Goal: Information Seeking & Learning: Learn about a topic

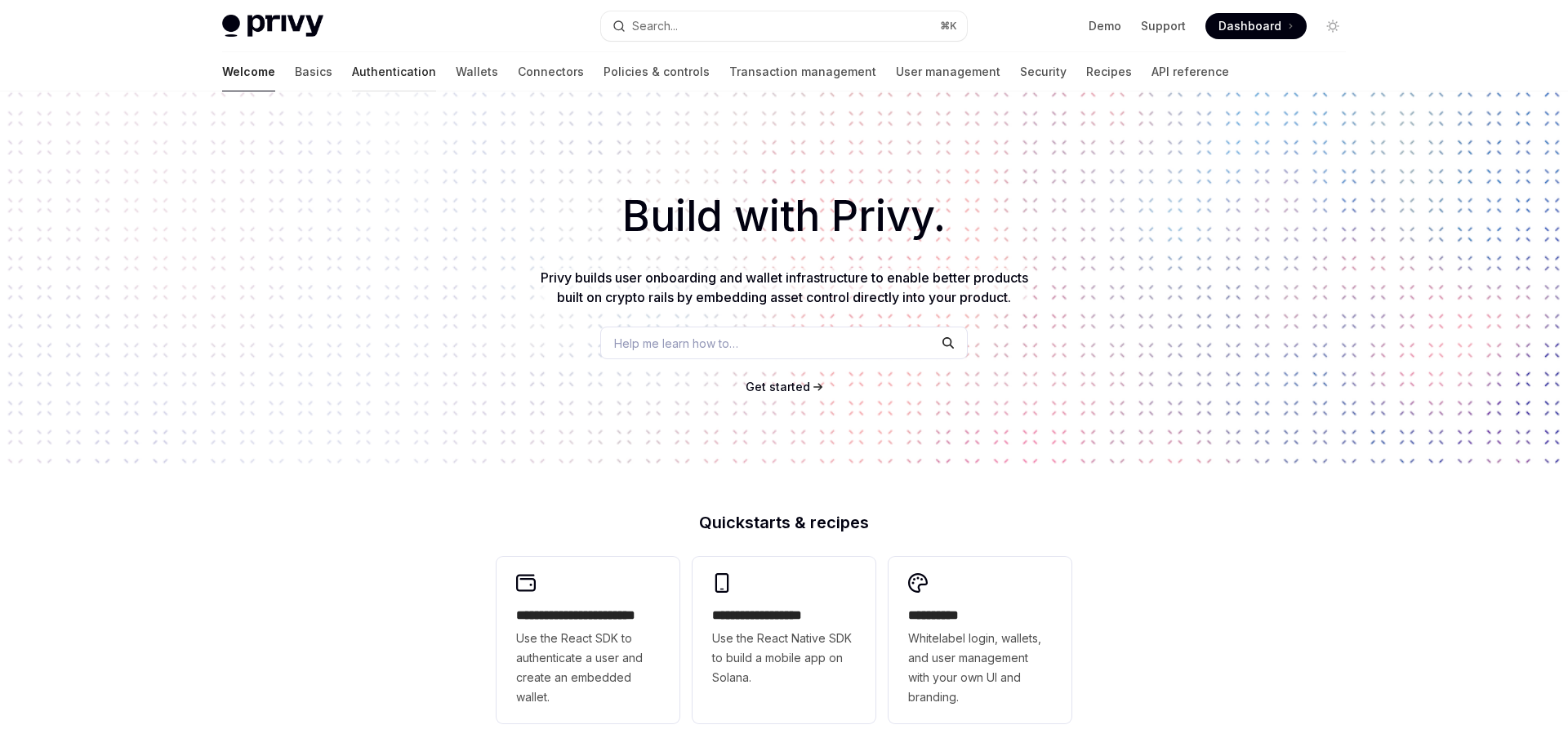
click at [352, 73] on link "Authentication" at bounding box center [394, 71] width 84 height 39
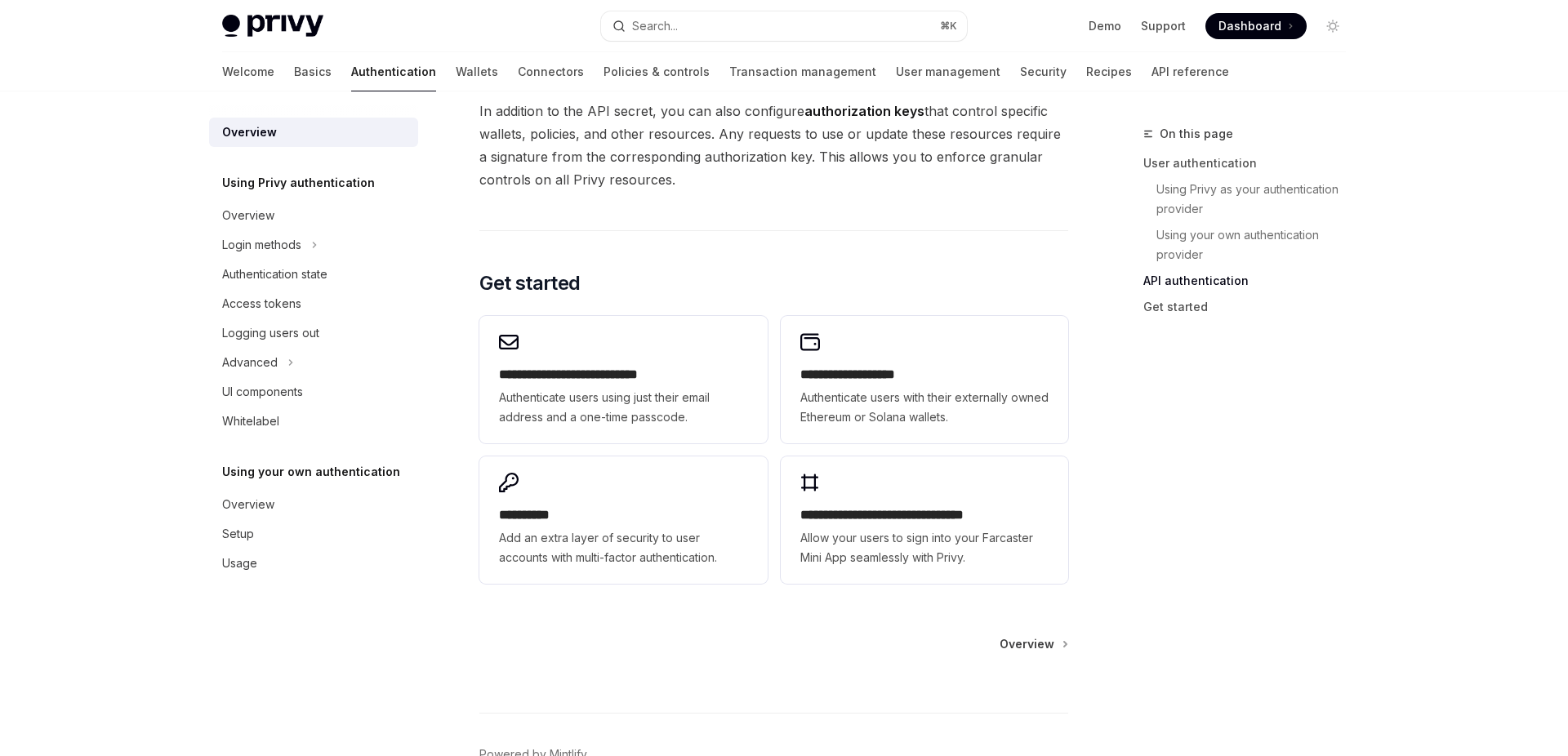
scroll to position [1218, 0]
click at [309, 359] on button "Advanced" at bounding box center [313, 362] width 209 height 29
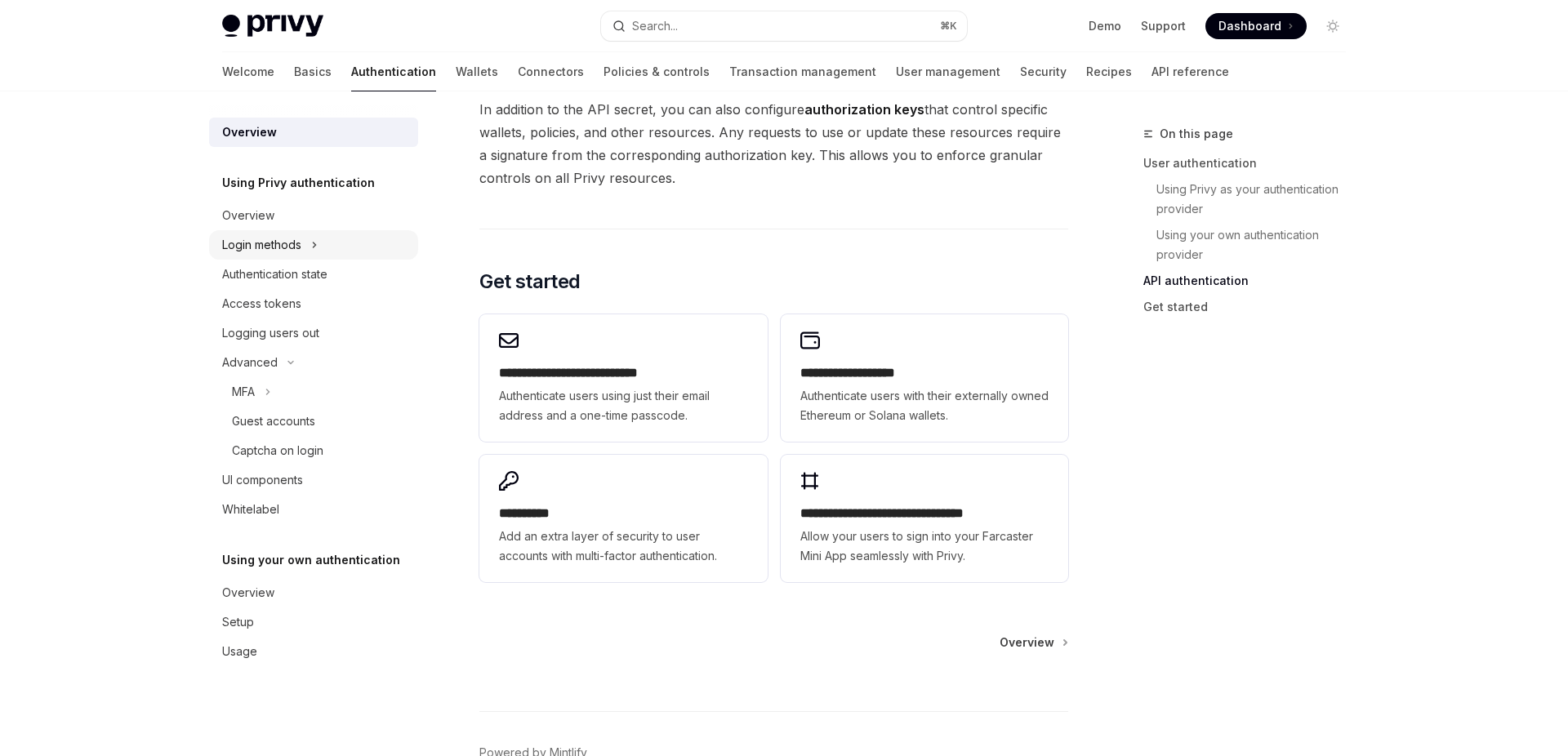
click at [326, 247] on button "Login methods" at bounding box center [313, 245] width 209 height 29
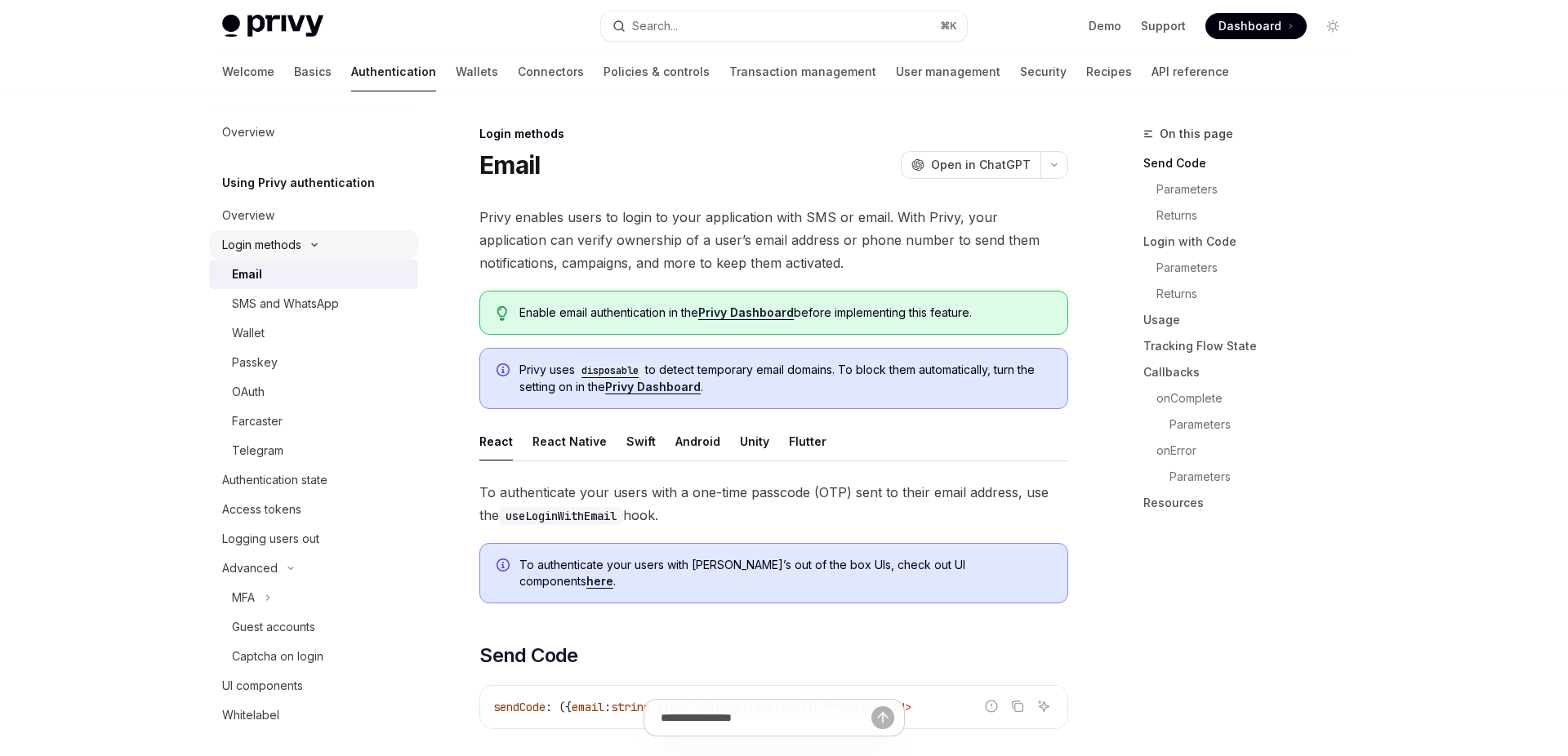
click at [326, 247] on button "Login methods" at bounding box center [313, 245] width 209 height 29
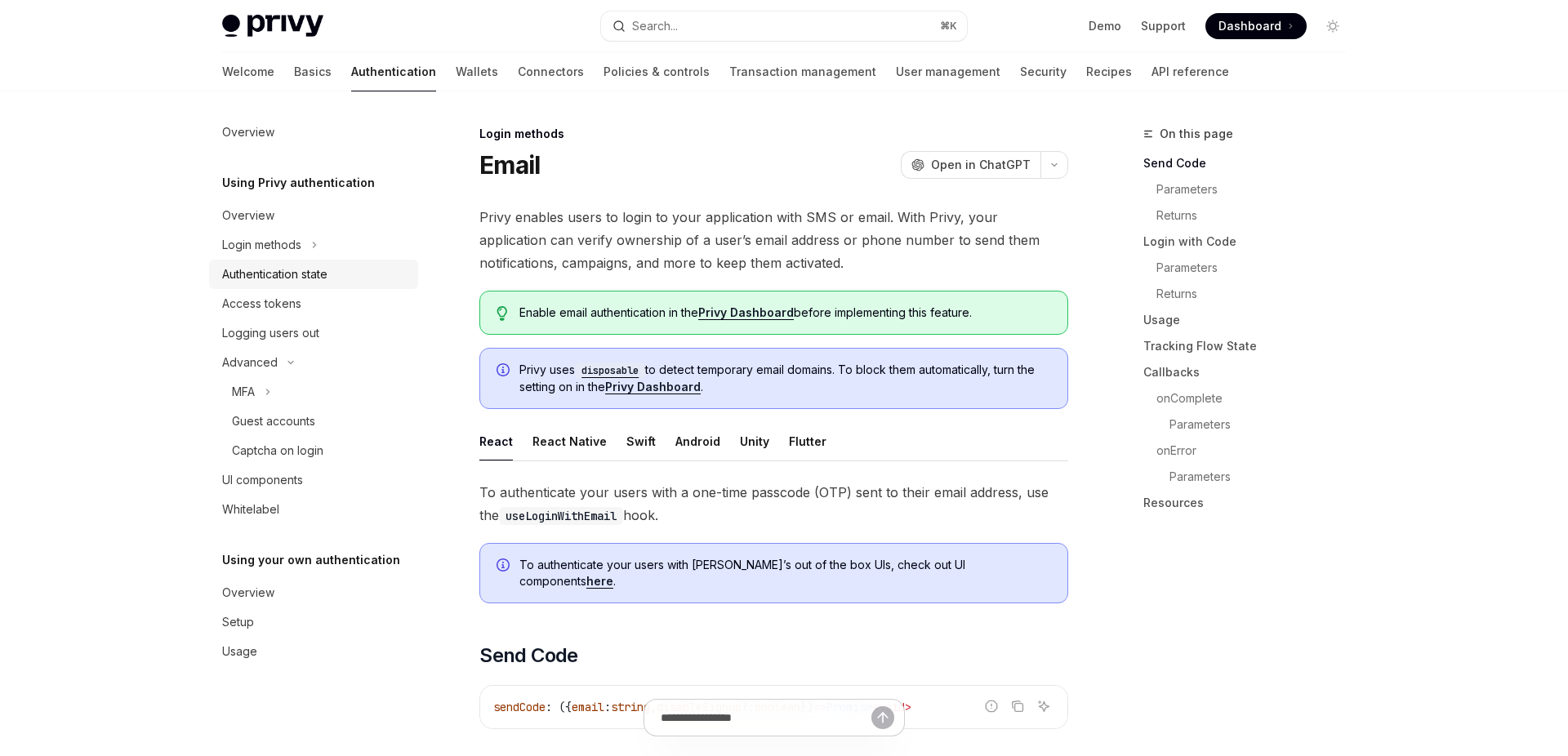
click at [328, 280] on div "Authentication state" at bounding box center [275, 274] width 106 height 20
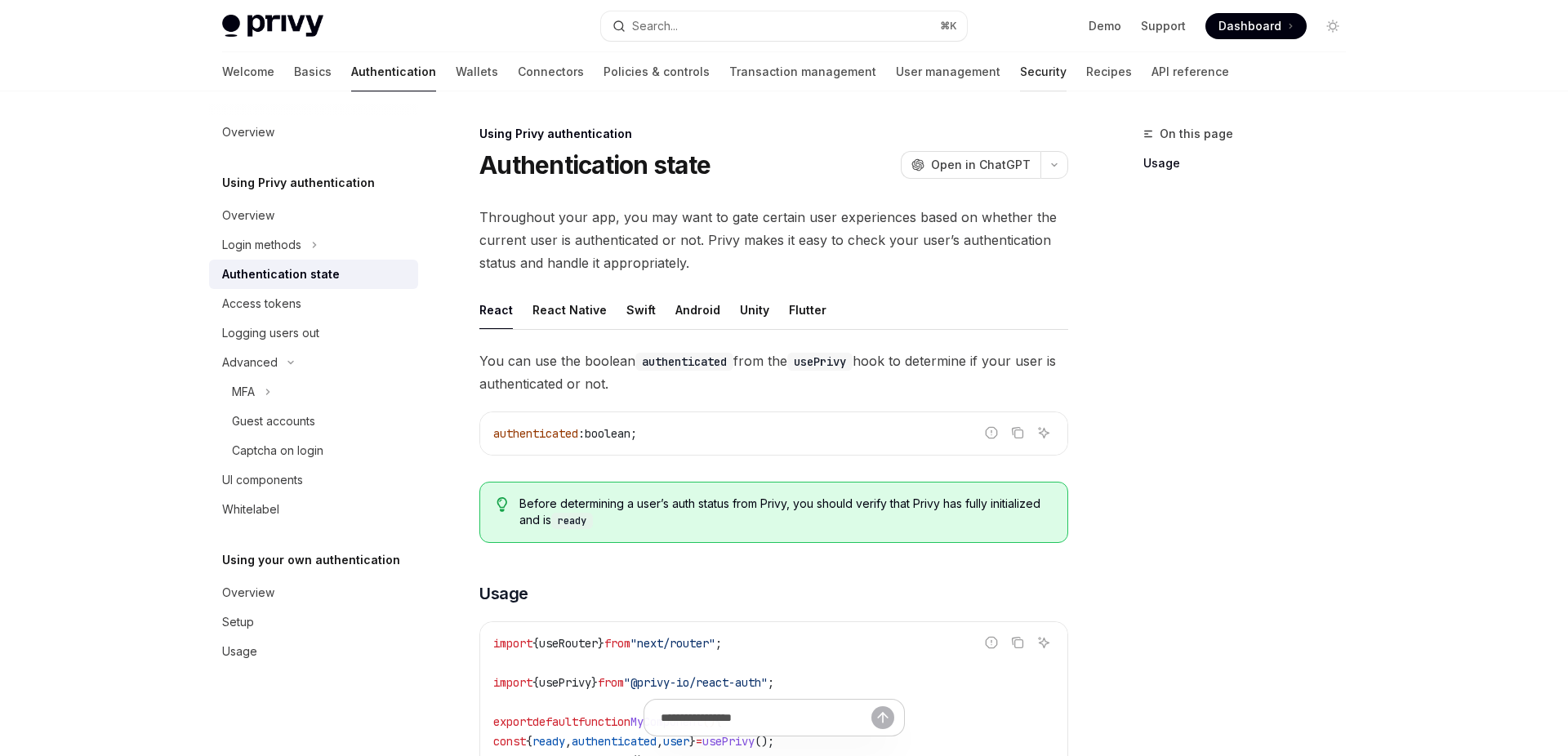
click at [1020, 77] on link "Security" at bounding box center [1044, 71] width 47 height 39
type textarea "*"
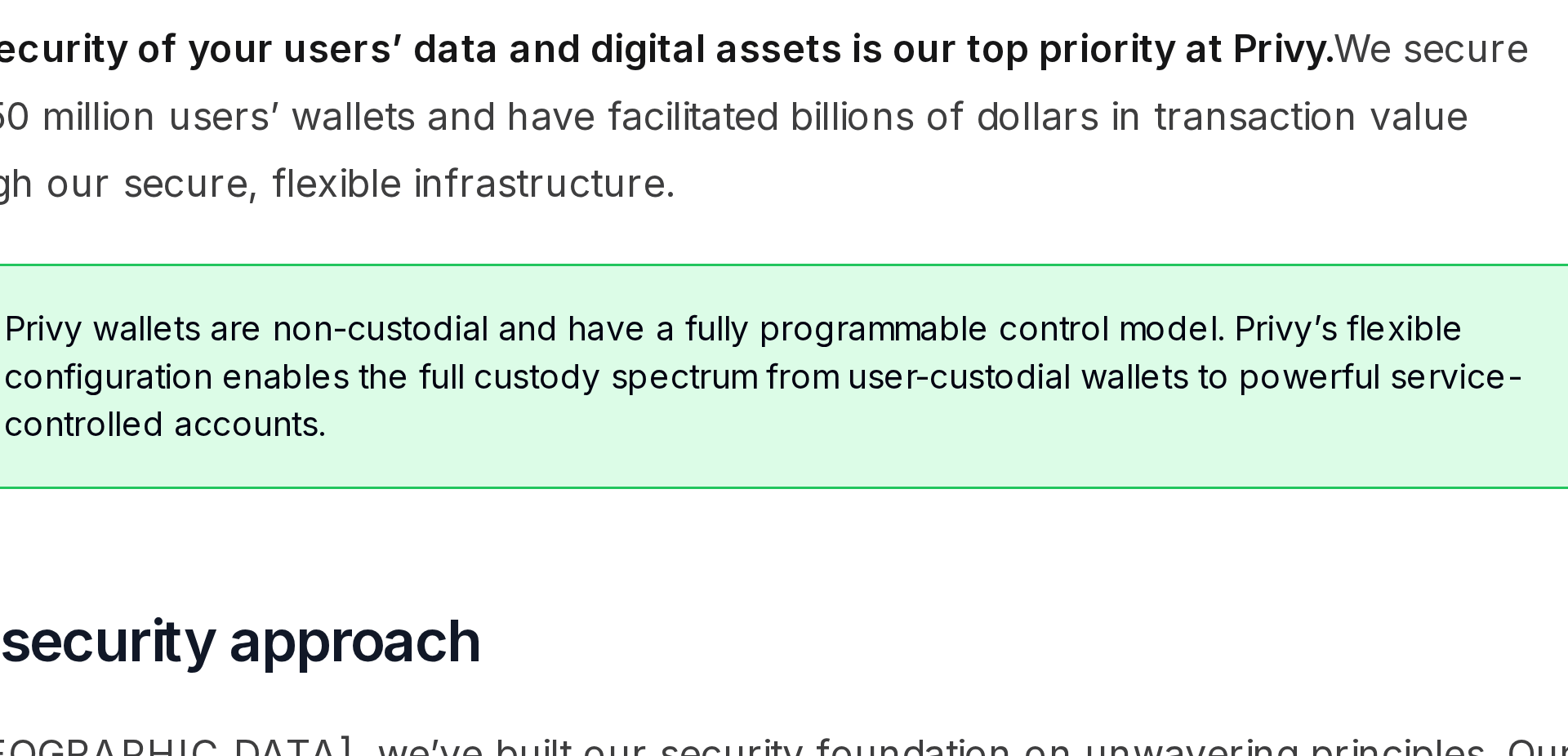
click at [771, 268] on div "Privy wallets are non-custodial and have a fully programmable control model. Pr…" at bounding box center [773, 304] width 589 height 77
click at [753, 245] on span "The security of your users’ data and digital assets is our top priority at Priv…" at bounding box center [773, 215] width 589 height 68
drag, startPoint x: 738, startPoint y: 258, endPoint x: 727, endPoint y: 249, distance: 14.2
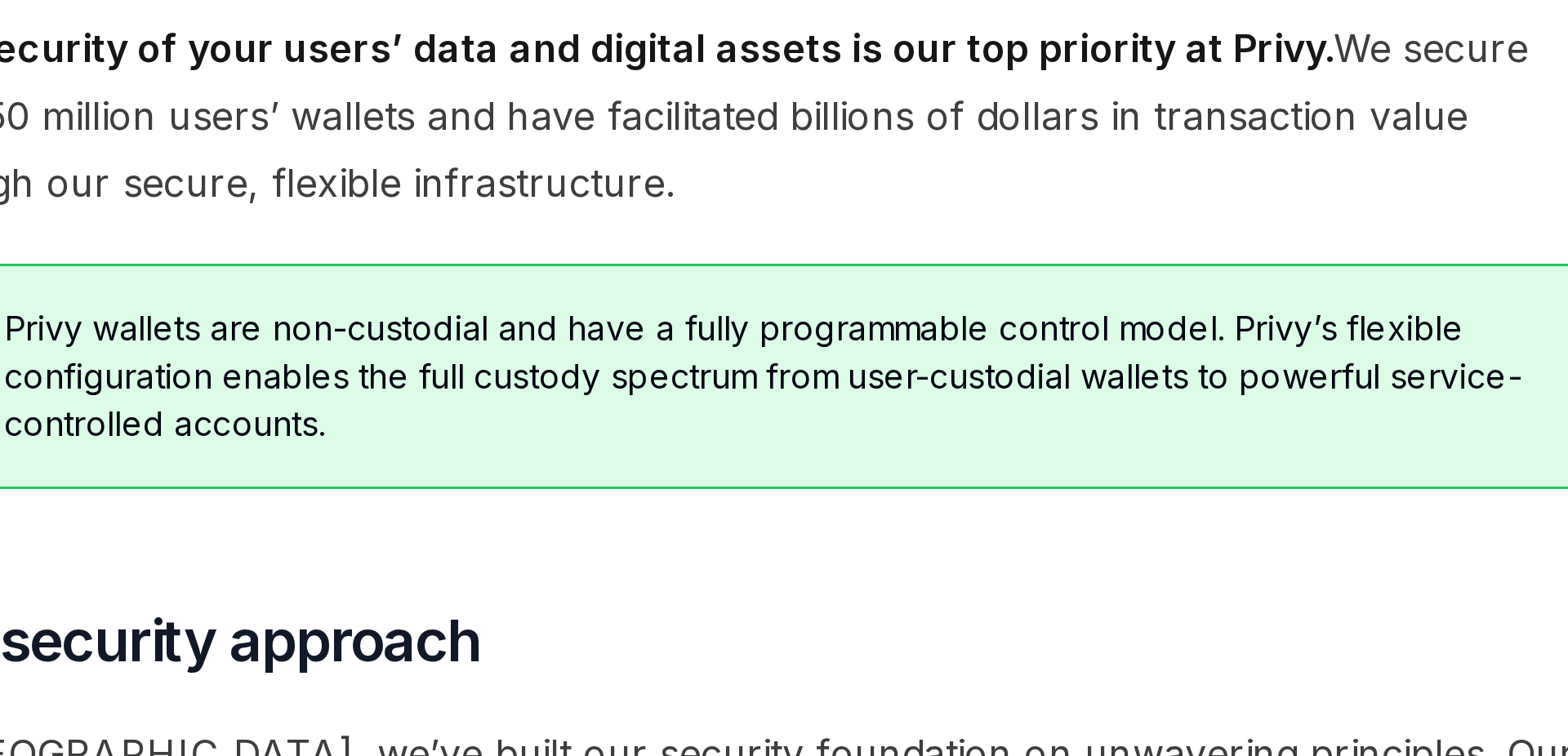
click at [728, 247] on span "The security of your users’ data and digital assets is our top priority at Priv…" at bounding box center [773, 215] width 589 height 68
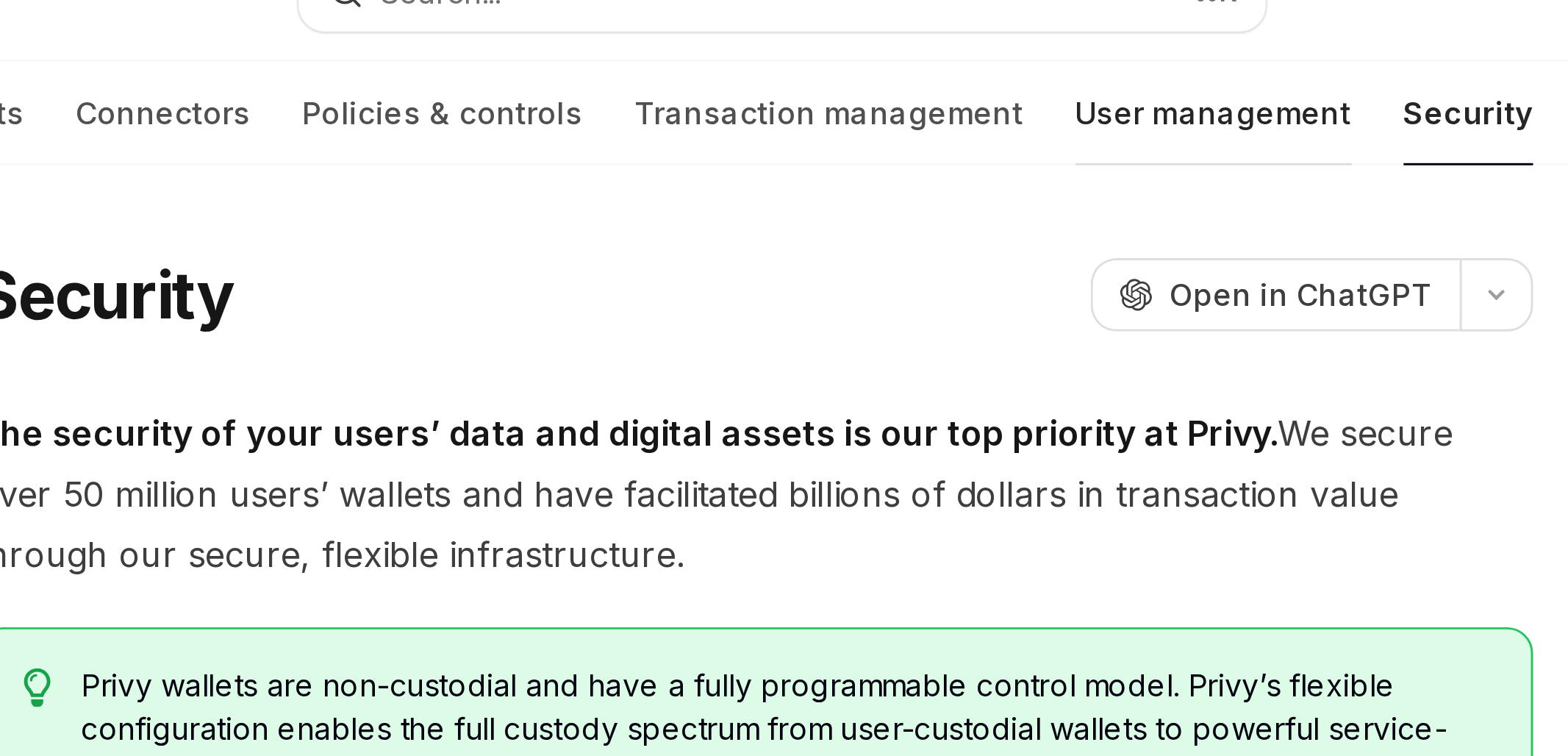
type textarea "*"
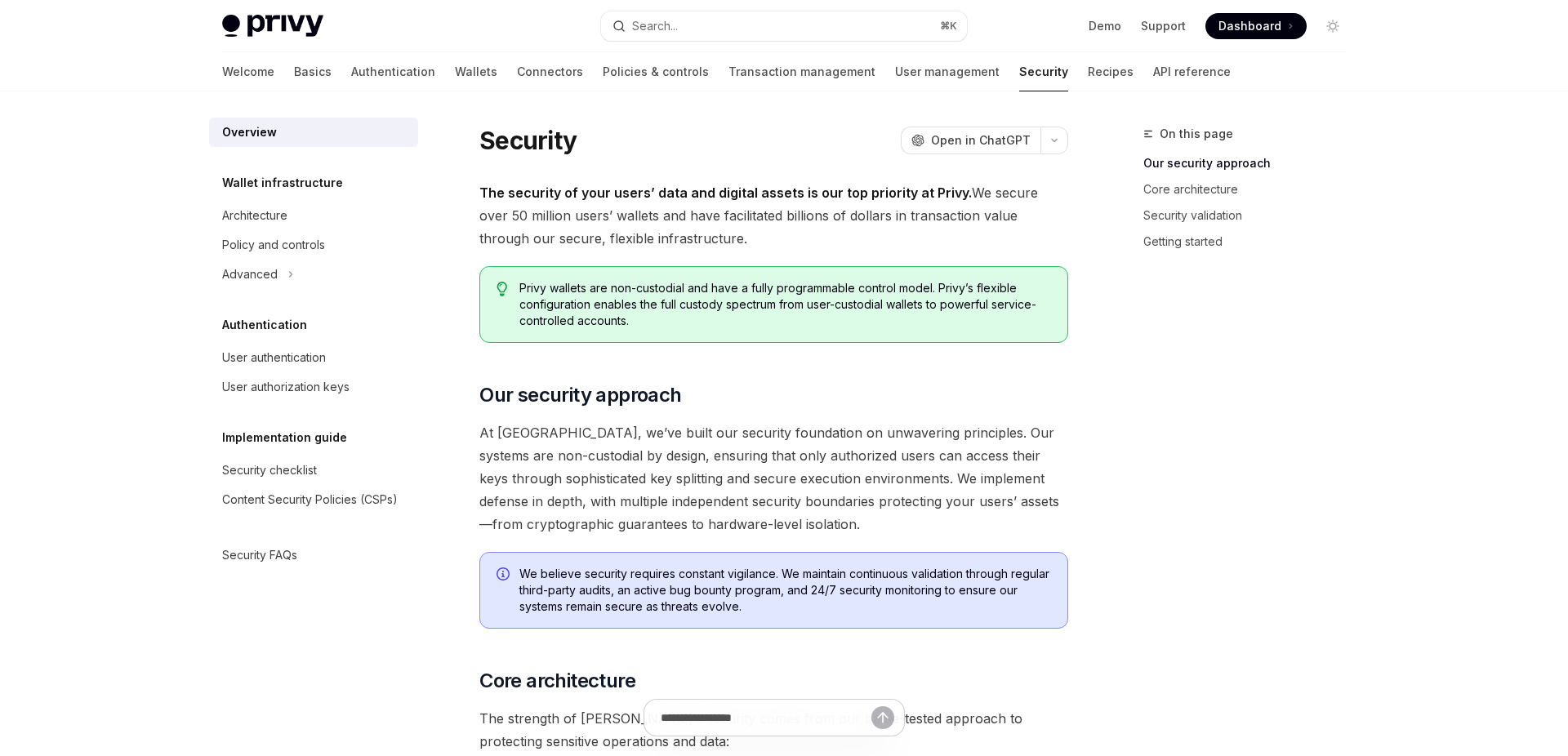
click at [1285, 26] on span at bounding box center [1255, 26] width 101 height 26
